Goal: Task Accomplishment & Management: Manage account settings

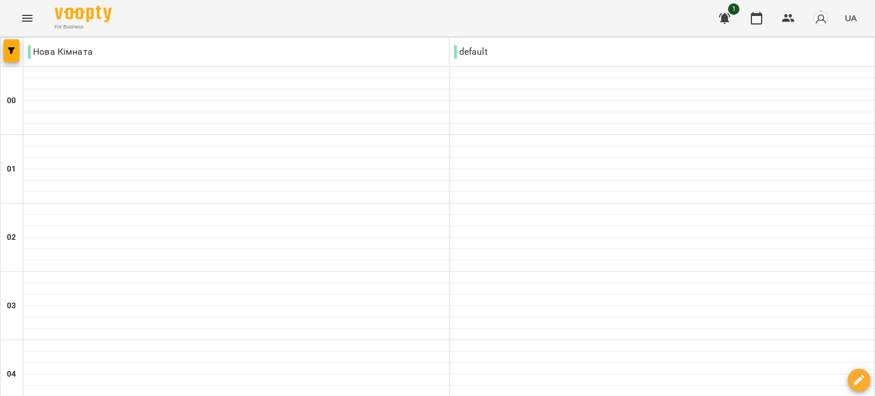
scroll to position [1196, 0]
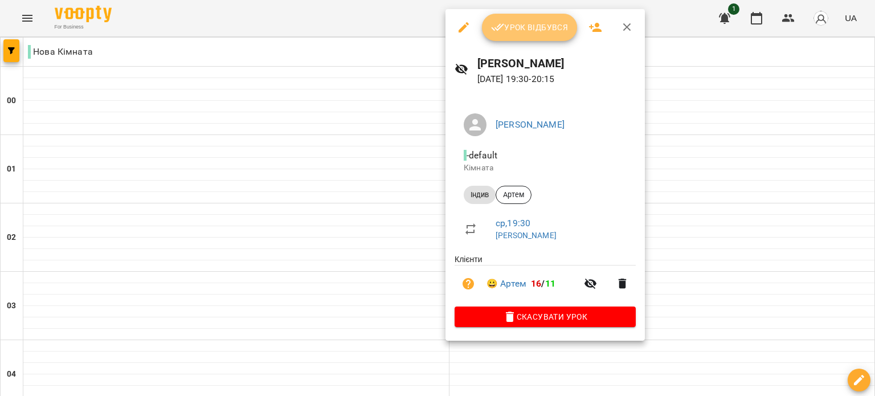
click at [535, 38] on button "Урок відбувся" at bounding box center [530, 27] width 96 height 27
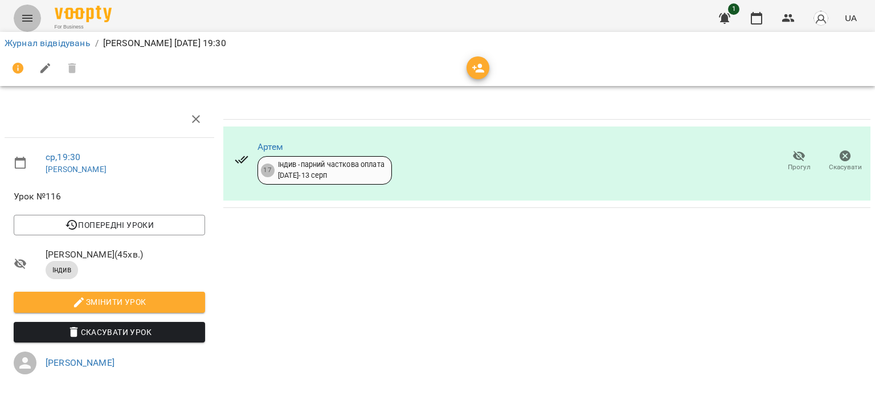
click at [20, 18] on icon "Menu" at bounding box center [27, 18] width 14 height 14
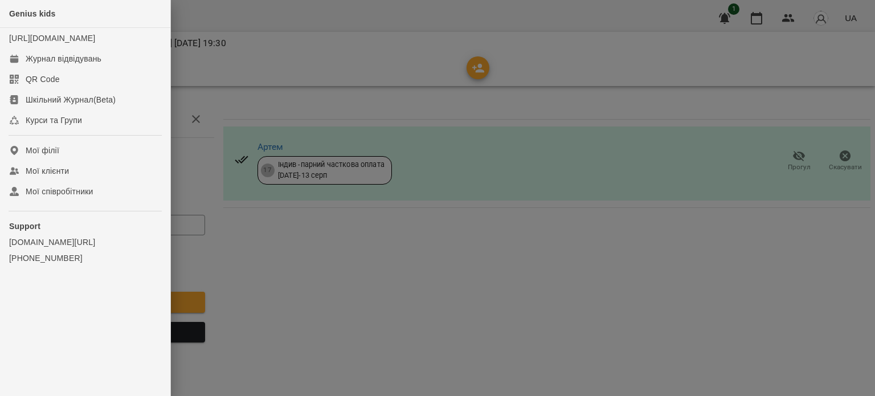
click at [239, 84] on div at bounding box center [437, 198] width 875 height 396
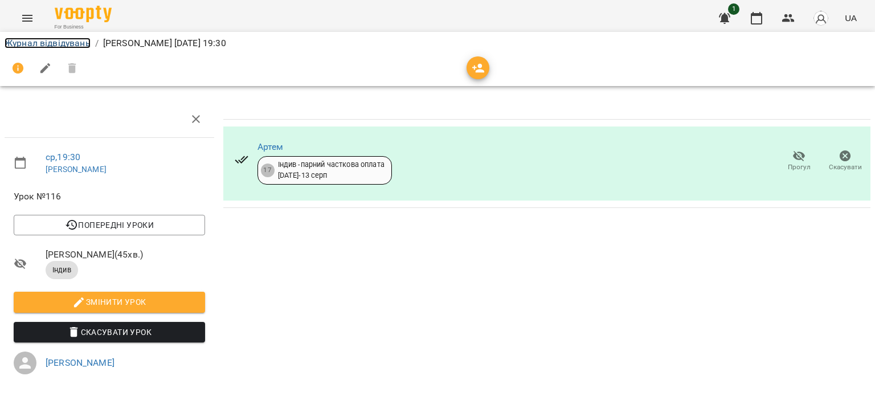
click at [52, 44] on link "Журнал відвідувань" at bounding box center [48, 43] width 86 height 11
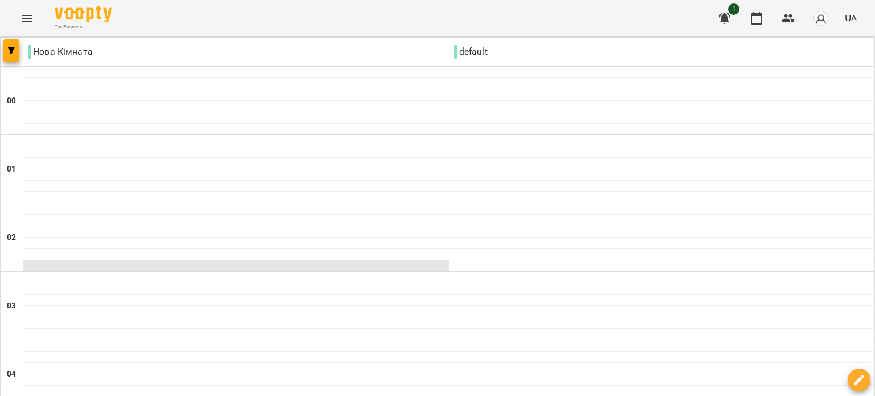
scroll to position [1196, 0]
